Goal: Transaction & Acquisition: Purchase product/service

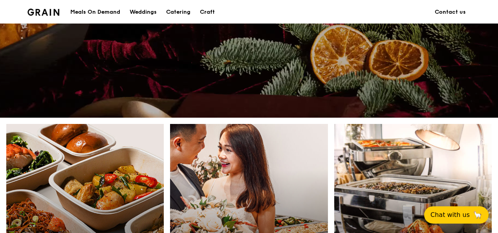
scroll to position [275, 0]
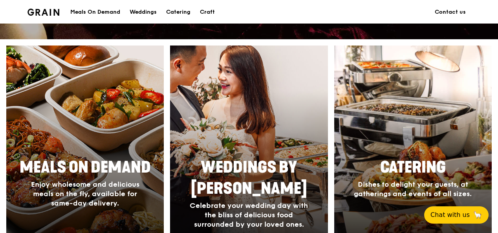
click at [82, 189] on h4 "Enjoy wholesome and delicious meals on the fly, available for same-day delivery." at bounding box center [85, 194] width 126 height 28
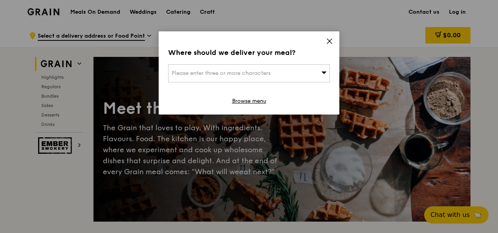
click at [332, 39] on icon at bounding box center [329, 41] width 5 height 5
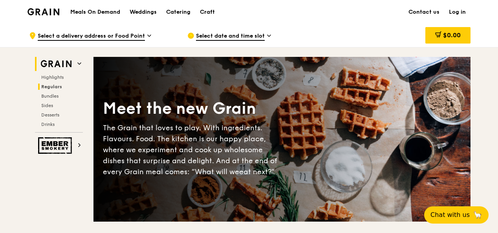
click at [47, 87] on span "Regulars" at bounding box center [51, 87] width 21 height 6
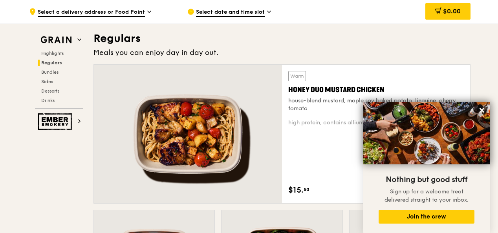
scroll to position [556, 0]
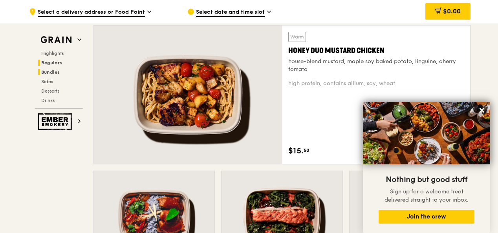
click at [46, 70] on span "Bundles" at bounding box center [50, 73] width 18 height 6
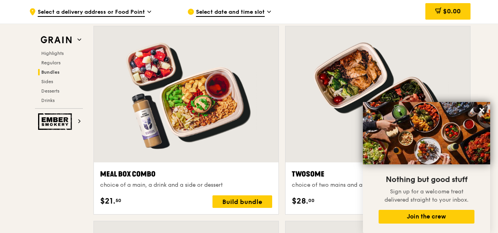
scroll to position [1209, 0]
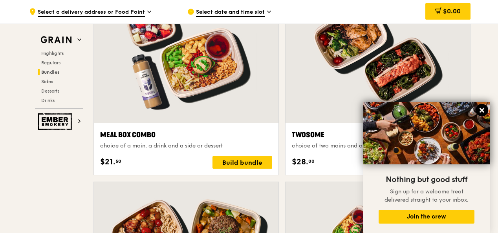
click at [485, 110] on icon at bounding box center [482, 110] width 7 height 7
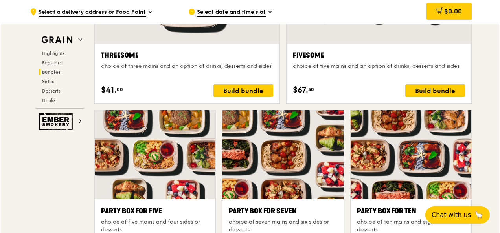
scroll to position [1562, 0]
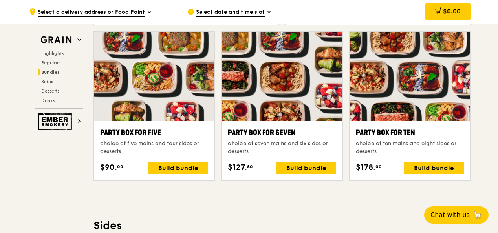
click at [289, 136] on div "Party Box for Seven" at bounding box center [282, 132] width 108 height 11
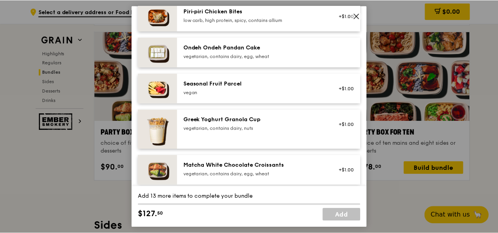
scroll to position [747, 0]
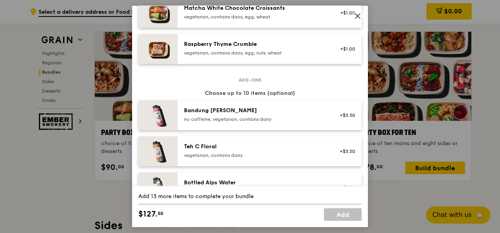
click at [360, 18] on icon at bounding box center [357, 16] width 7 height 7
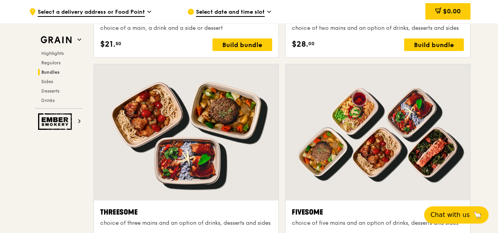
scroll to position [1287, 0]
